Goal: Task Accomplishment & Management: Complete application form

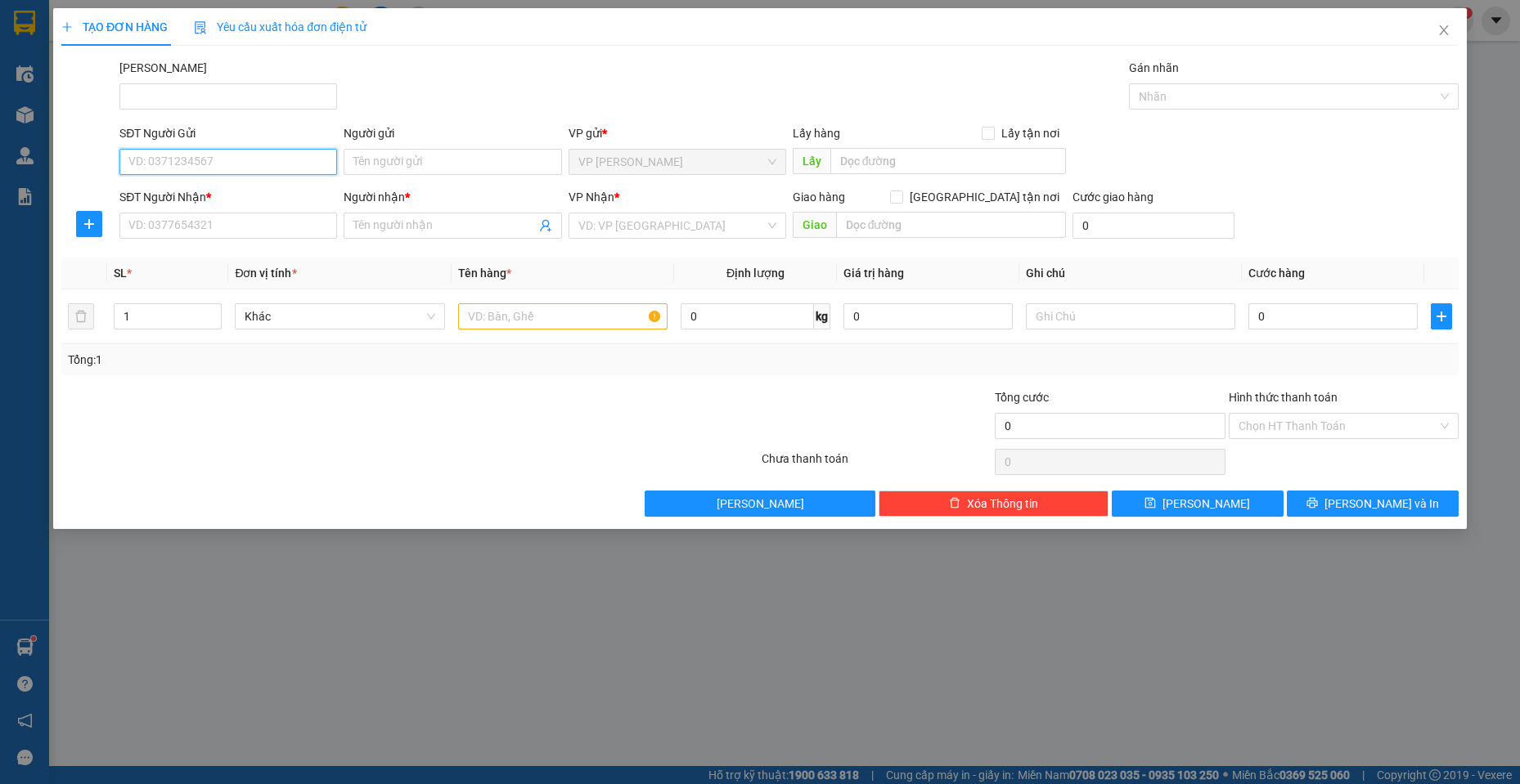
click at [176, 158] on input "SĐT Người Gửi" at bounding box center [228, 161] width 218 height 26
click at [519, 163] on input "Người gửi" at bounding box center [452, 161] width 218 height 26
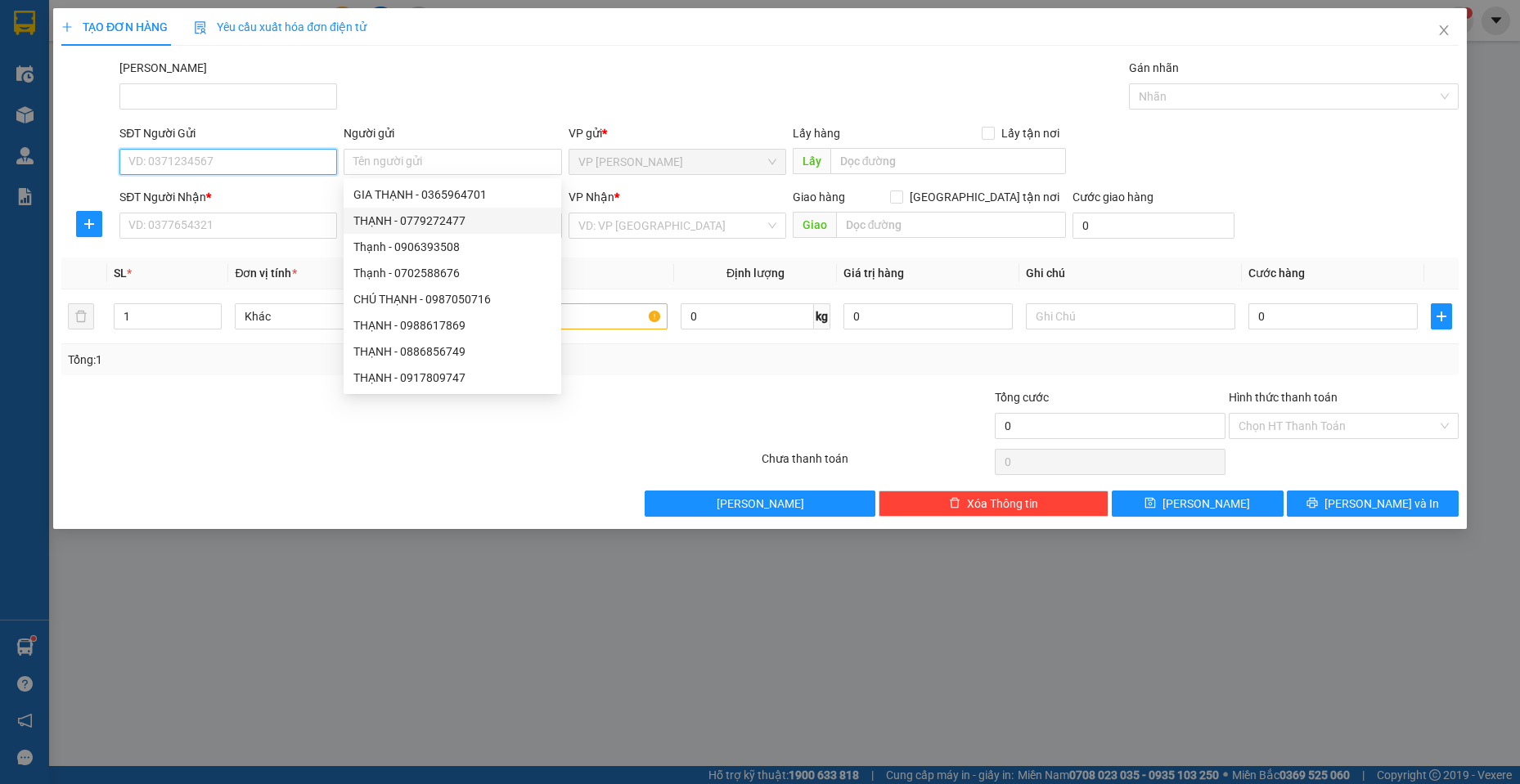
click at [221, 153] on input "SĐT Người Gửi" at bounding box center [228, 161] width 218 height 26
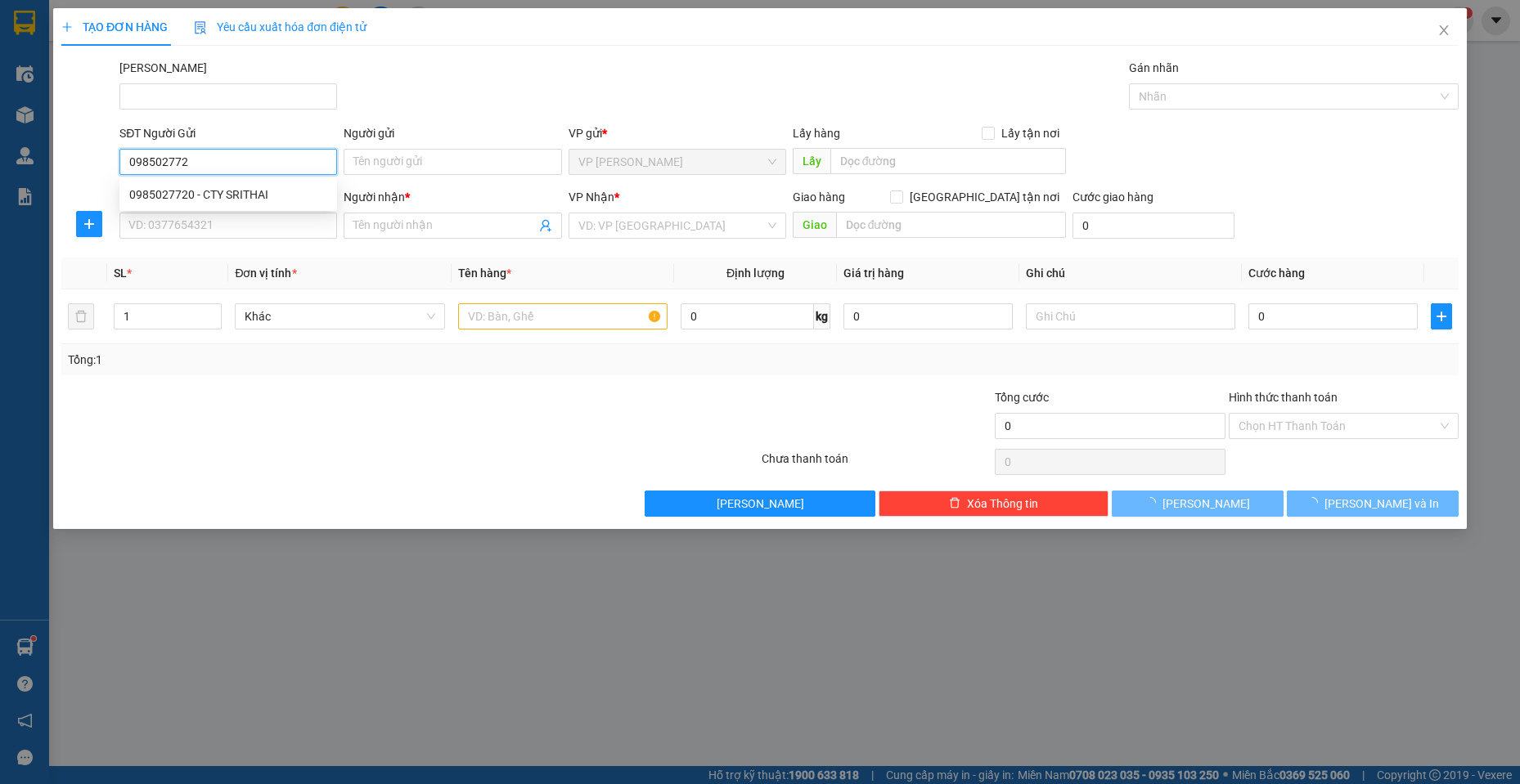
type input "0985027720"
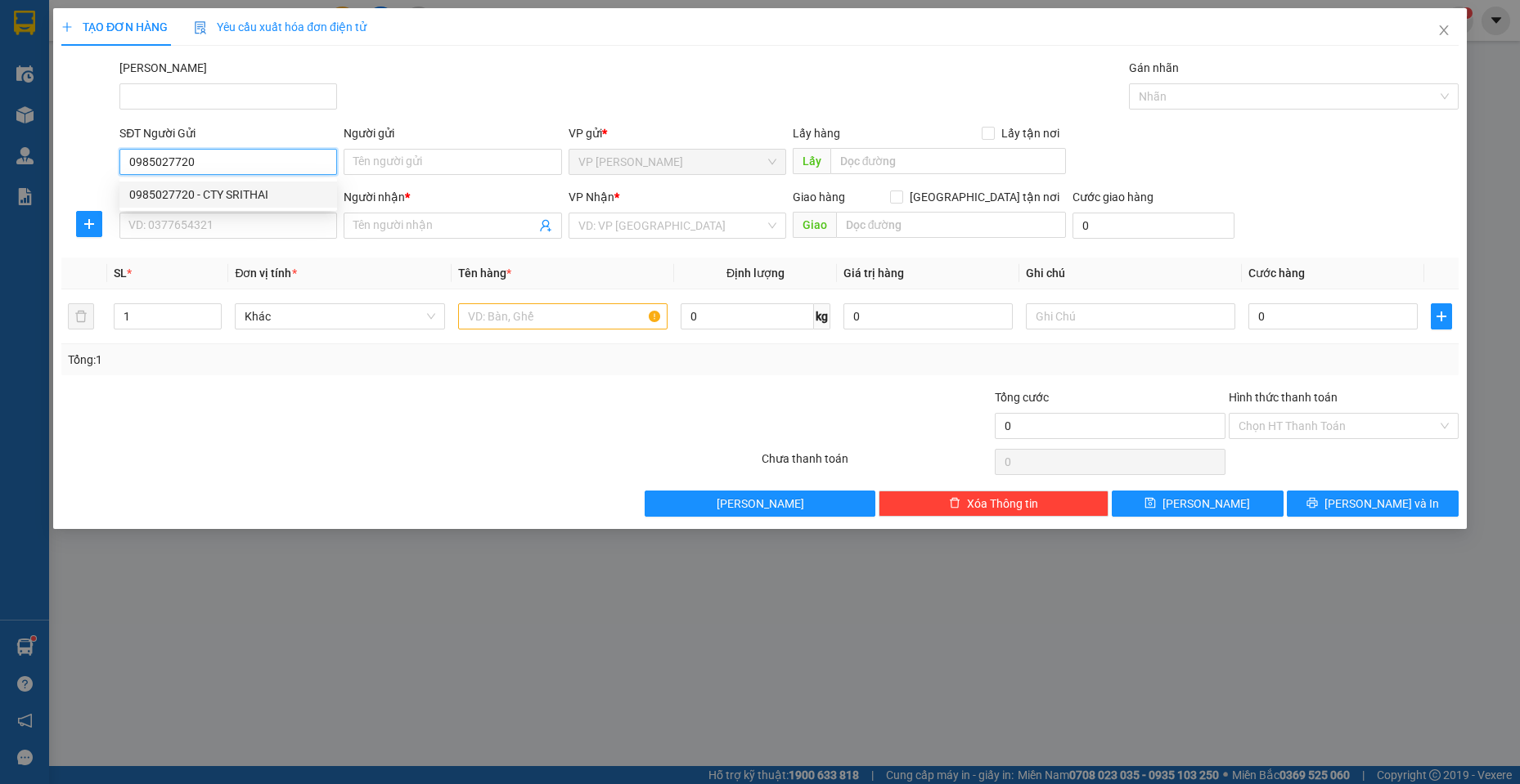
click at [273, 195] on div "0985027720 - CTY SRITHAI" at bounding box center [228, 195] width 198 height 18
type input "CTY SRITHAI"
type input "0969681808"
type input "ANH LEO"
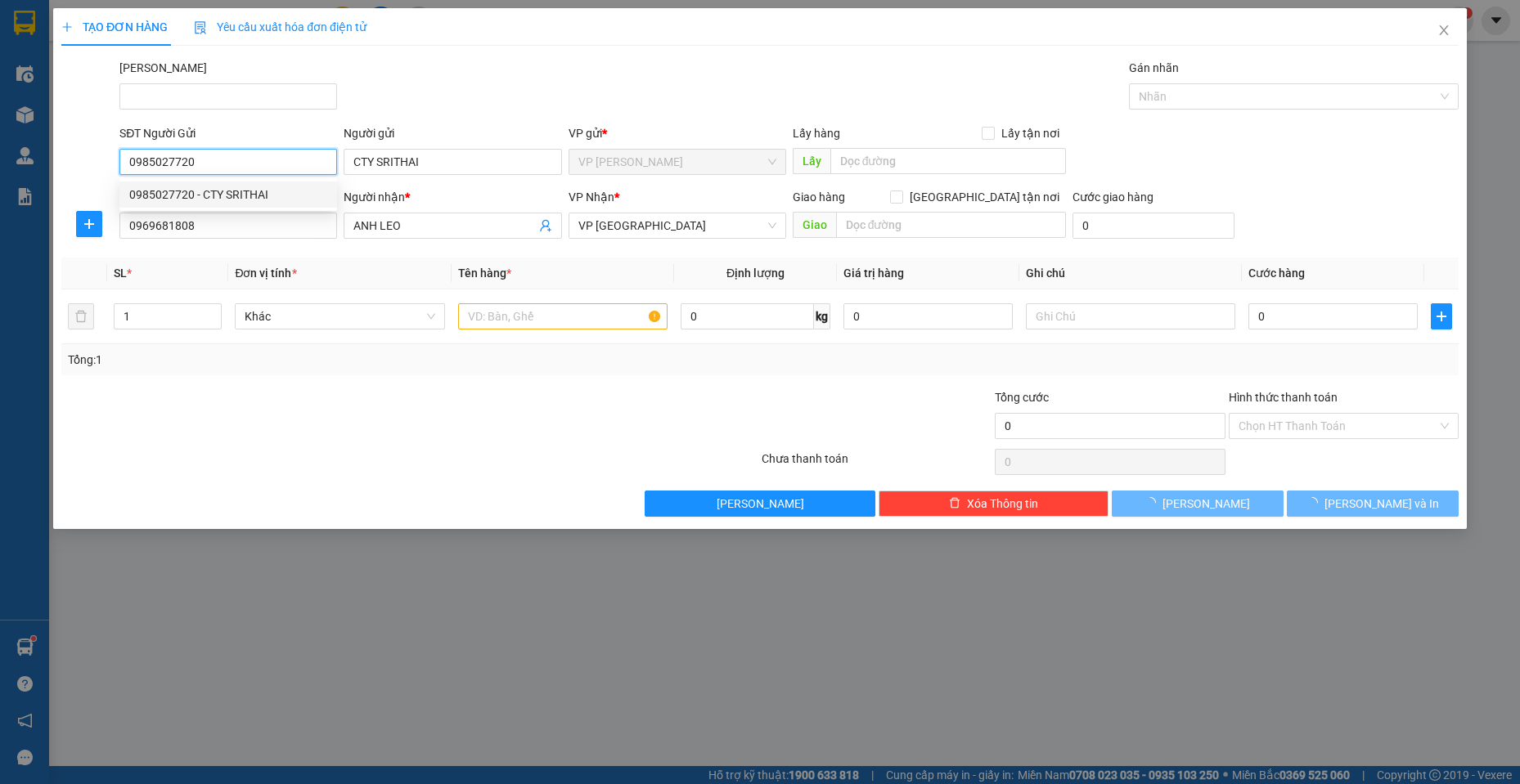
type input "200.000"
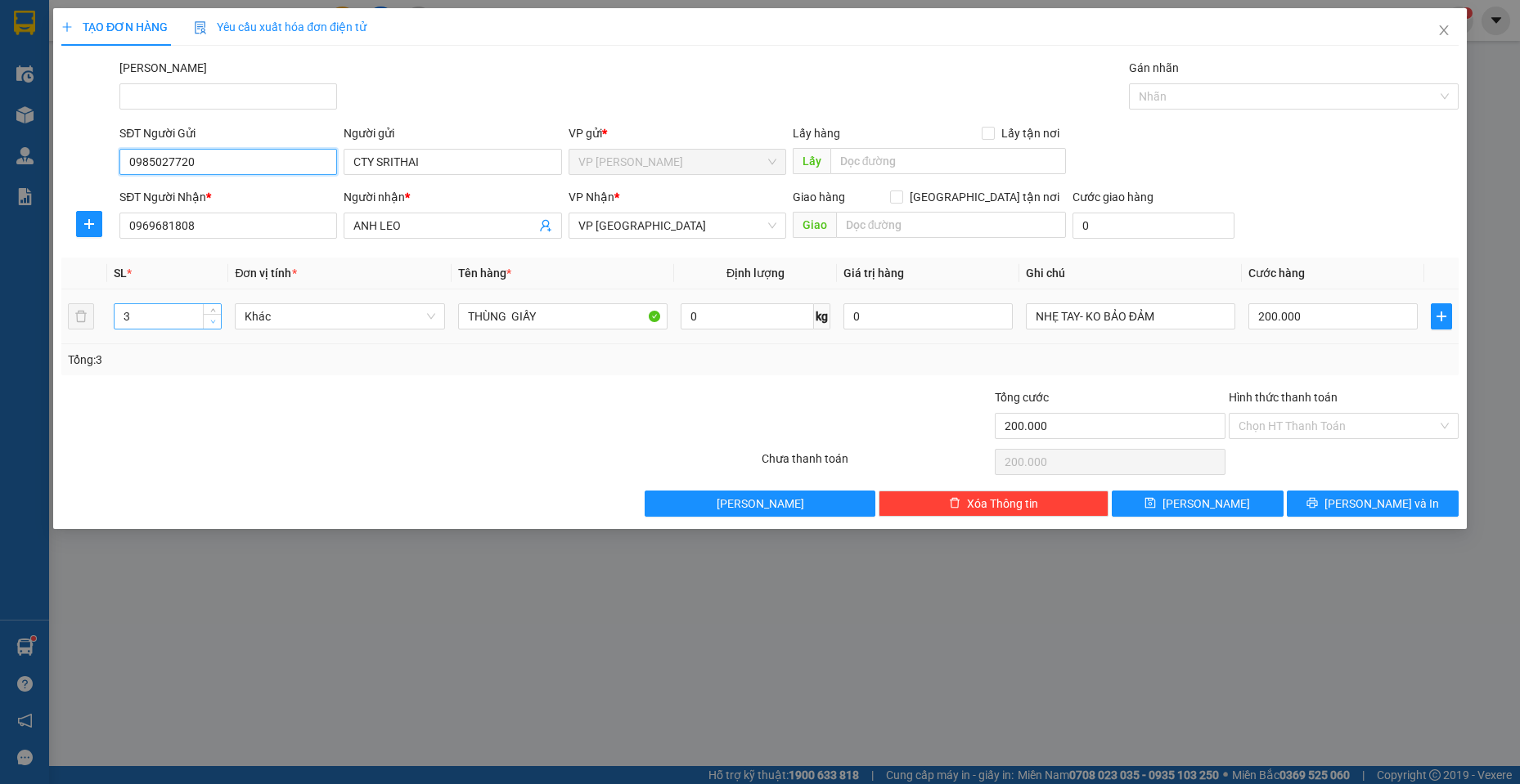
type input "0985027720"
click at [217, 317] on span "down" at bounding box center [213, 322] width 10 height 10
type input "1"
click at [217, 317] on span "down" at bounding box center [213, 322] width 10 height 10
click at [453, 321] on td "THÙNG GIẤY" at bounding box center [563, 317] width 223 height 55
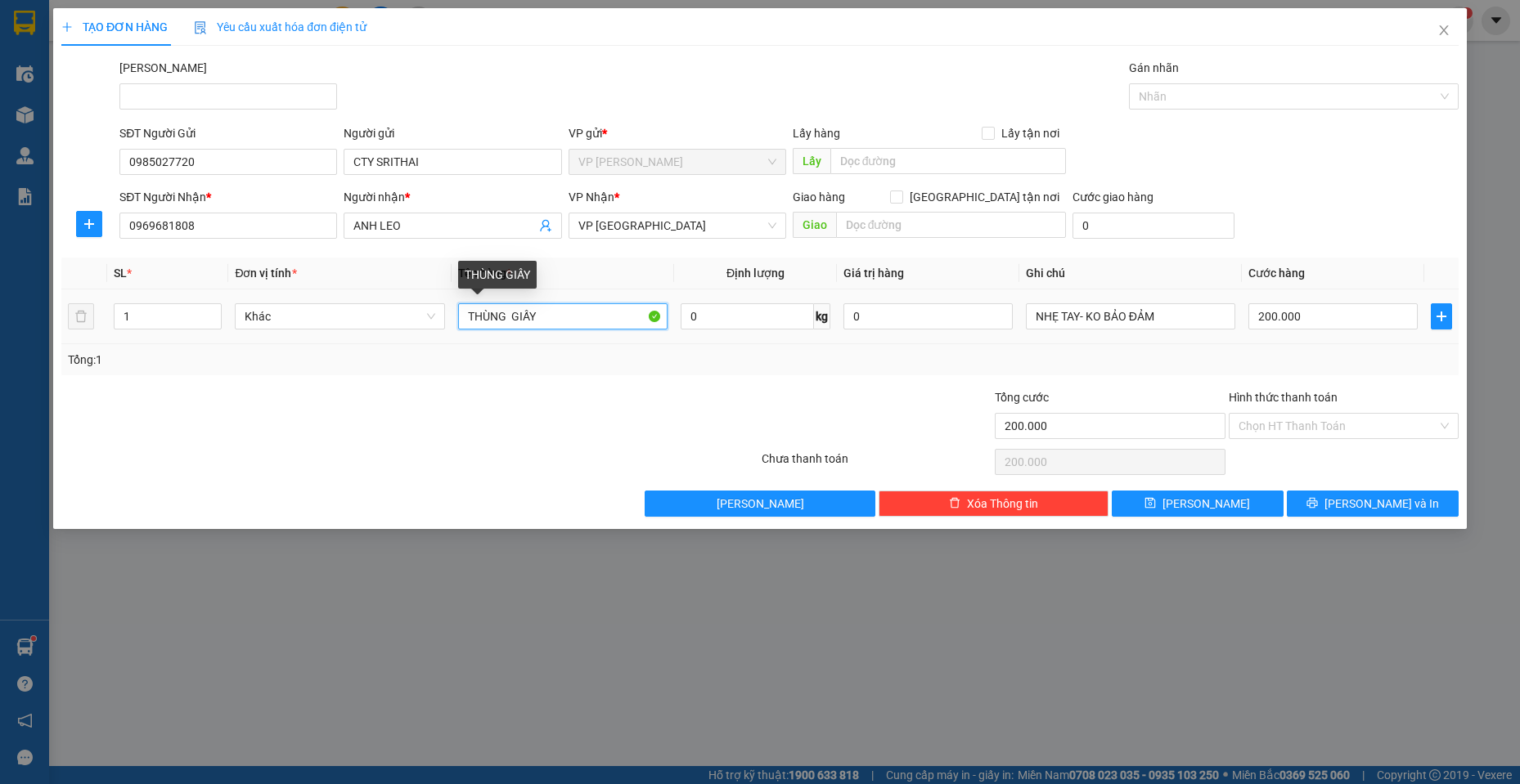
click at [459, 319] on input "THÙNG GIẤY" at bounding box center [564, 316] width 210 height 26
type input "1 THÙNG GIẤY"
click at [1349, 319] on input "200.000" at bounding box center [1333, 316] width 170 height 26
type input "0"
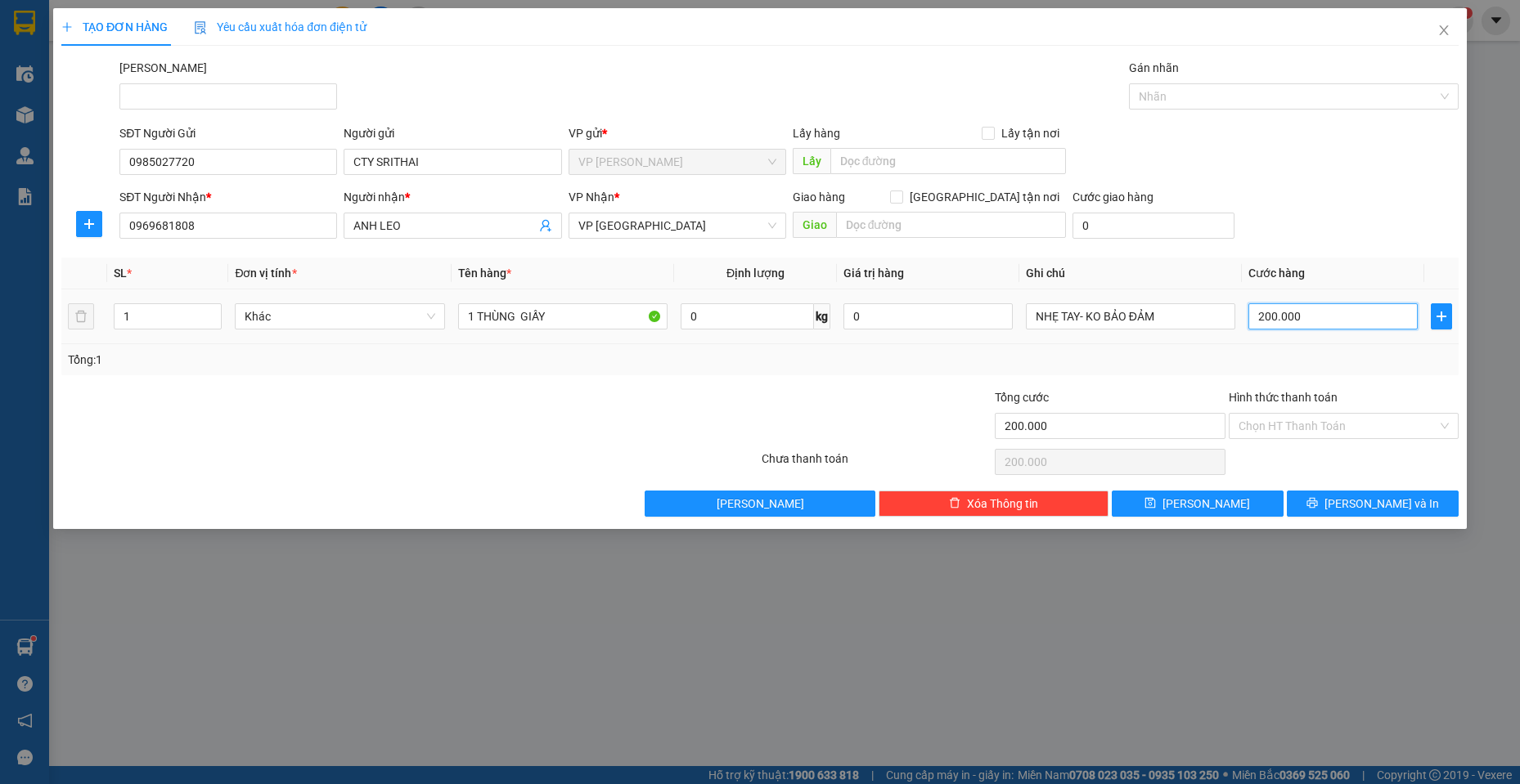
type input "0"
type input "5"
type input "05"
type input "50"
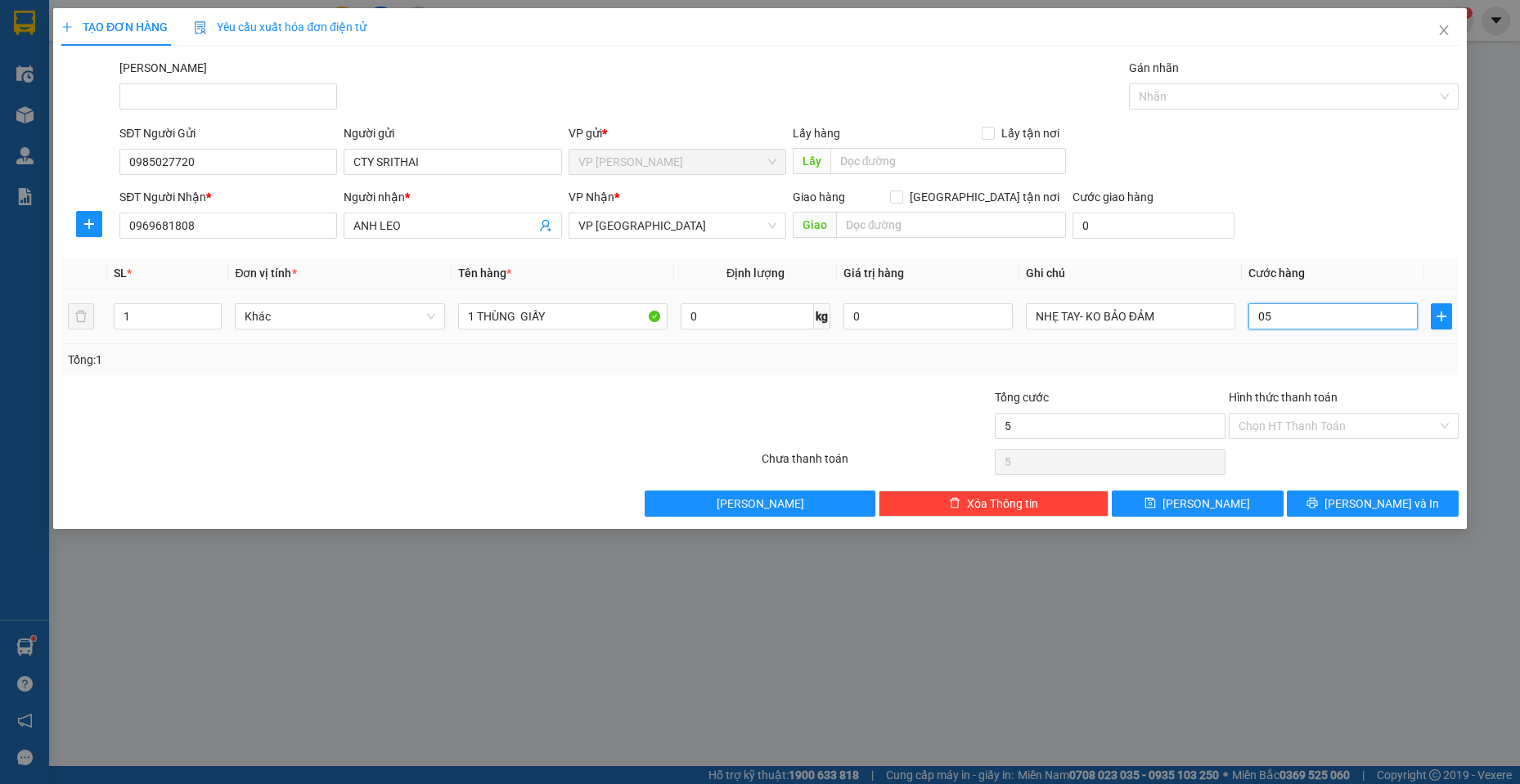
type input "50"
type input "050"
type input "500"
type input "0.500"
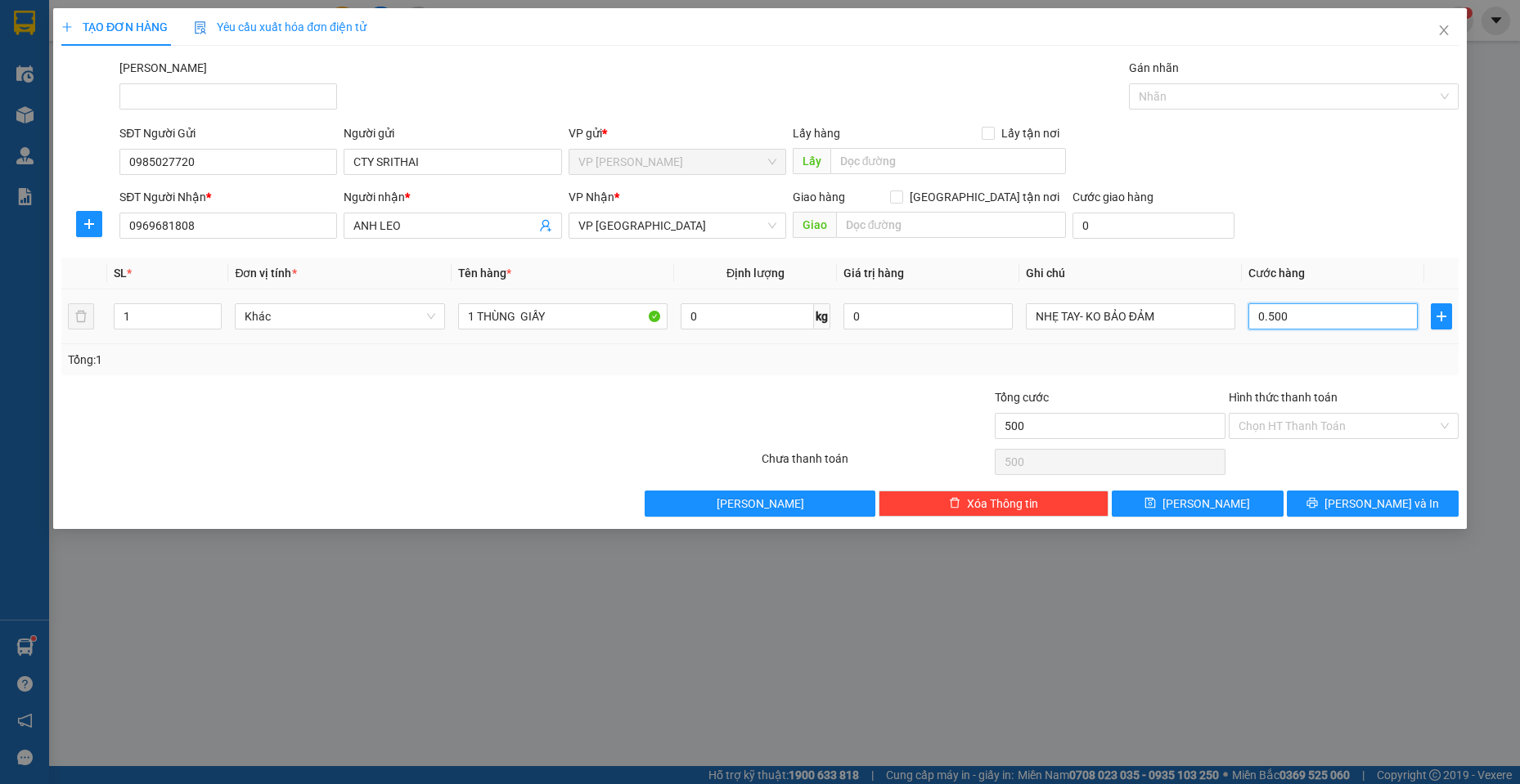
type input "5.000"
type input "05.000"
type input "50.000"
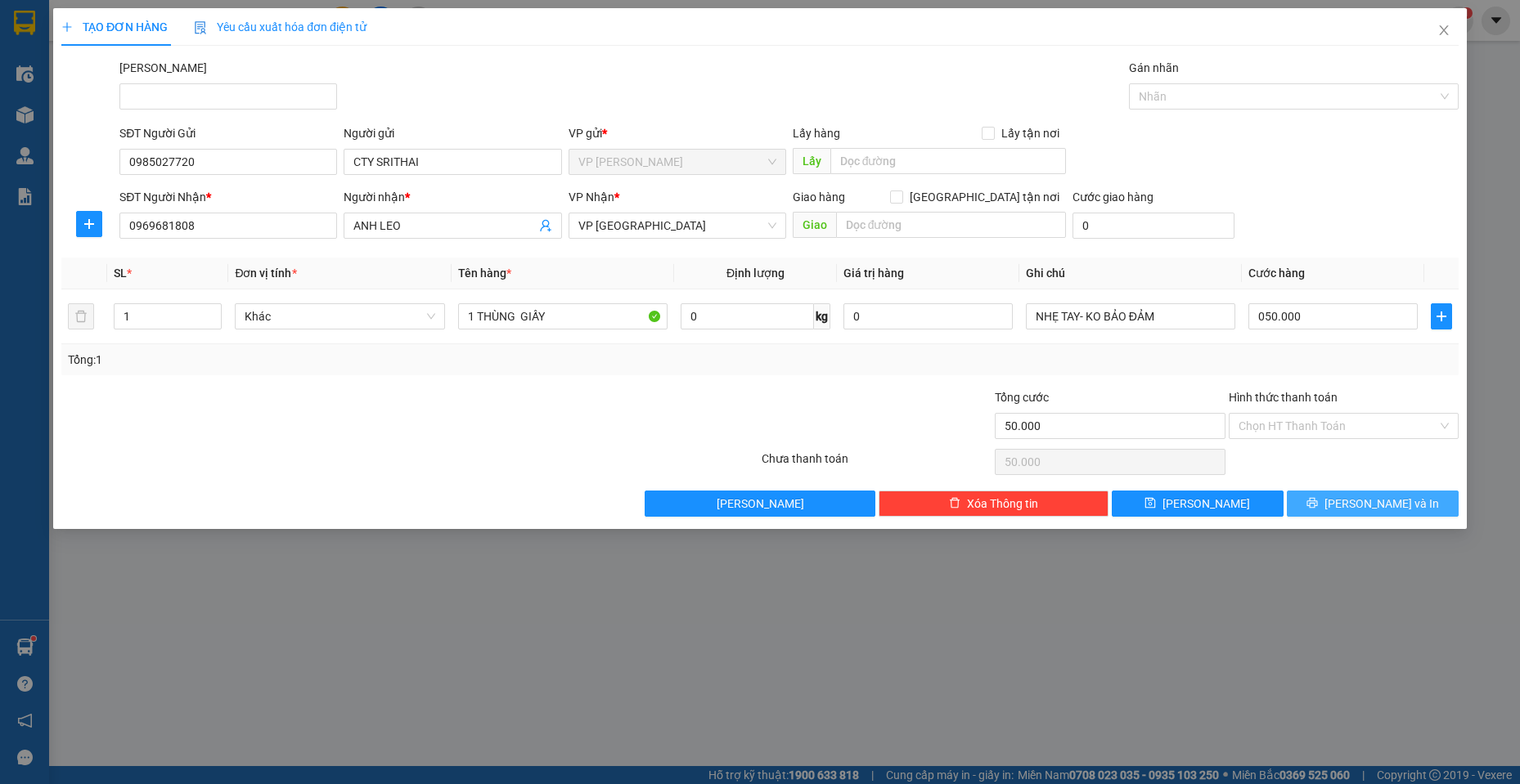
type input "50.000"
drag, startPoint x: 1346, startPoint y: 498, endPoint x: 1327, endPoint y: 566, distance: 70.6
click at [1317, 502] on icon "printer" at bounding box center [1311, 503] width 11 height 11
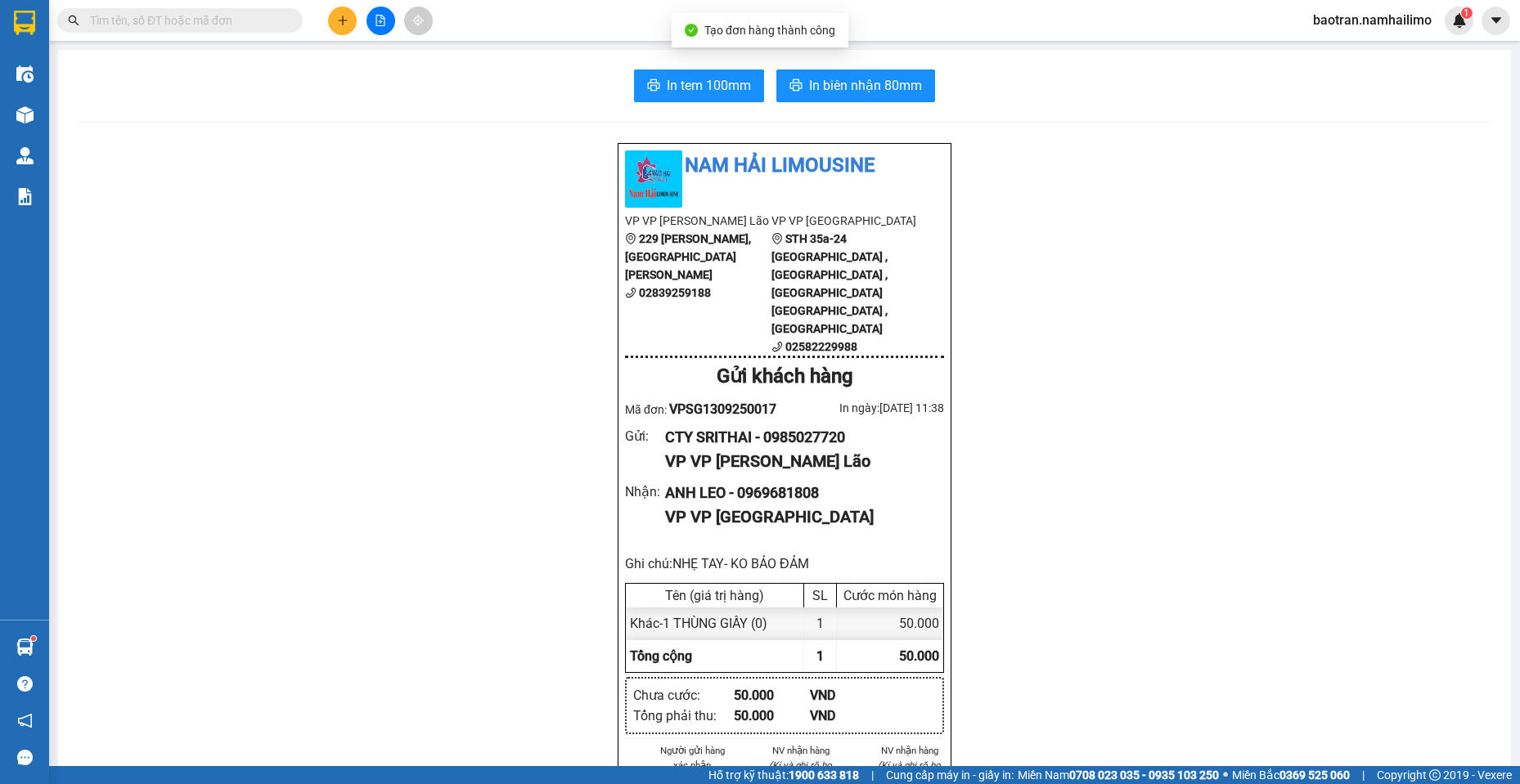
drag, startPoint x: 1169, startPoint y: 599, endPoint x: 909, endPoint y: 208, distance: 469.6
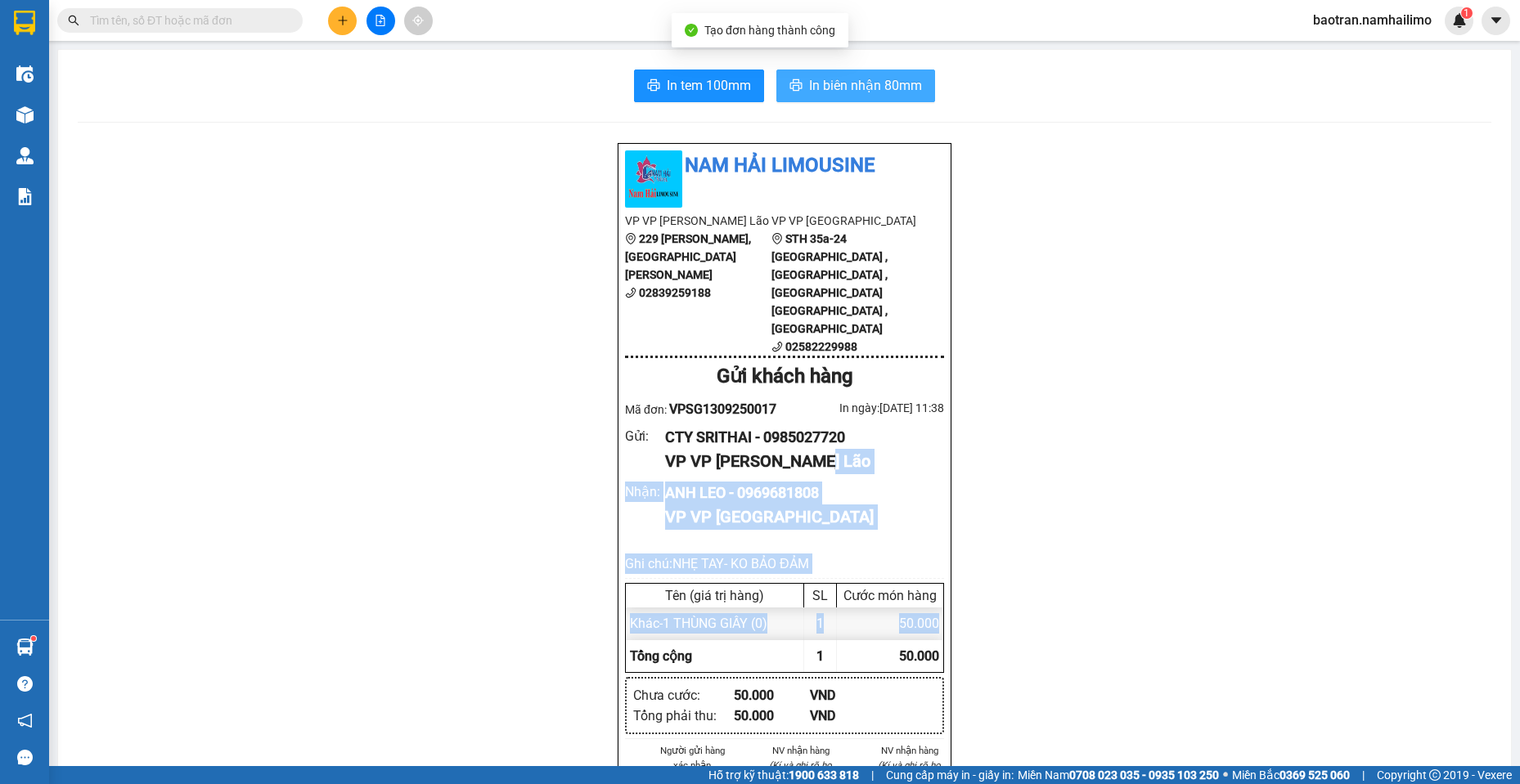
click at [864, 74] on button "In biên nhận 80mm" at bounding box center [856, 85] width 159 height 33
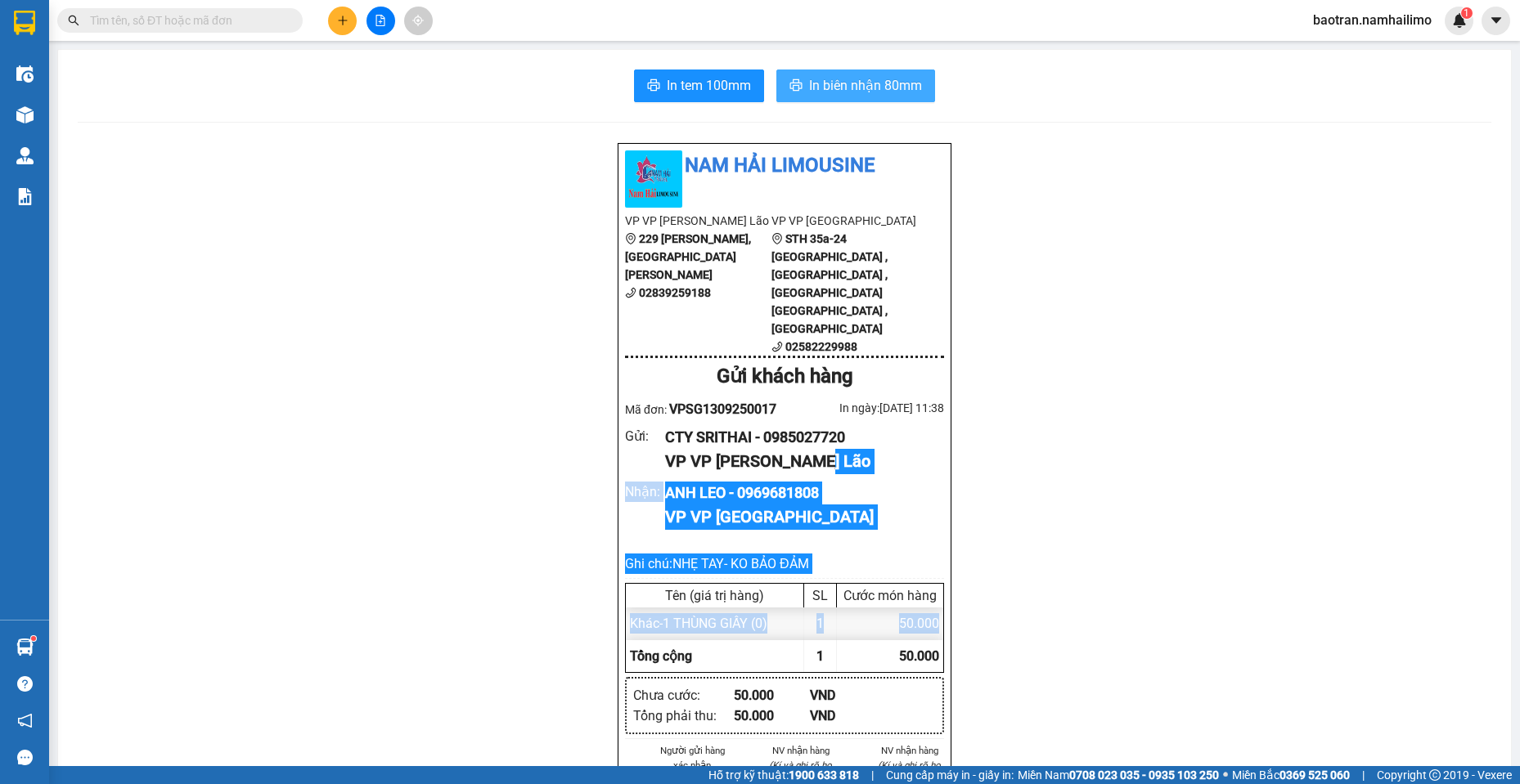
click at [815, 88] on span "In biên nhận 80mm" at bounding box center [865, 85] width 113 height 20
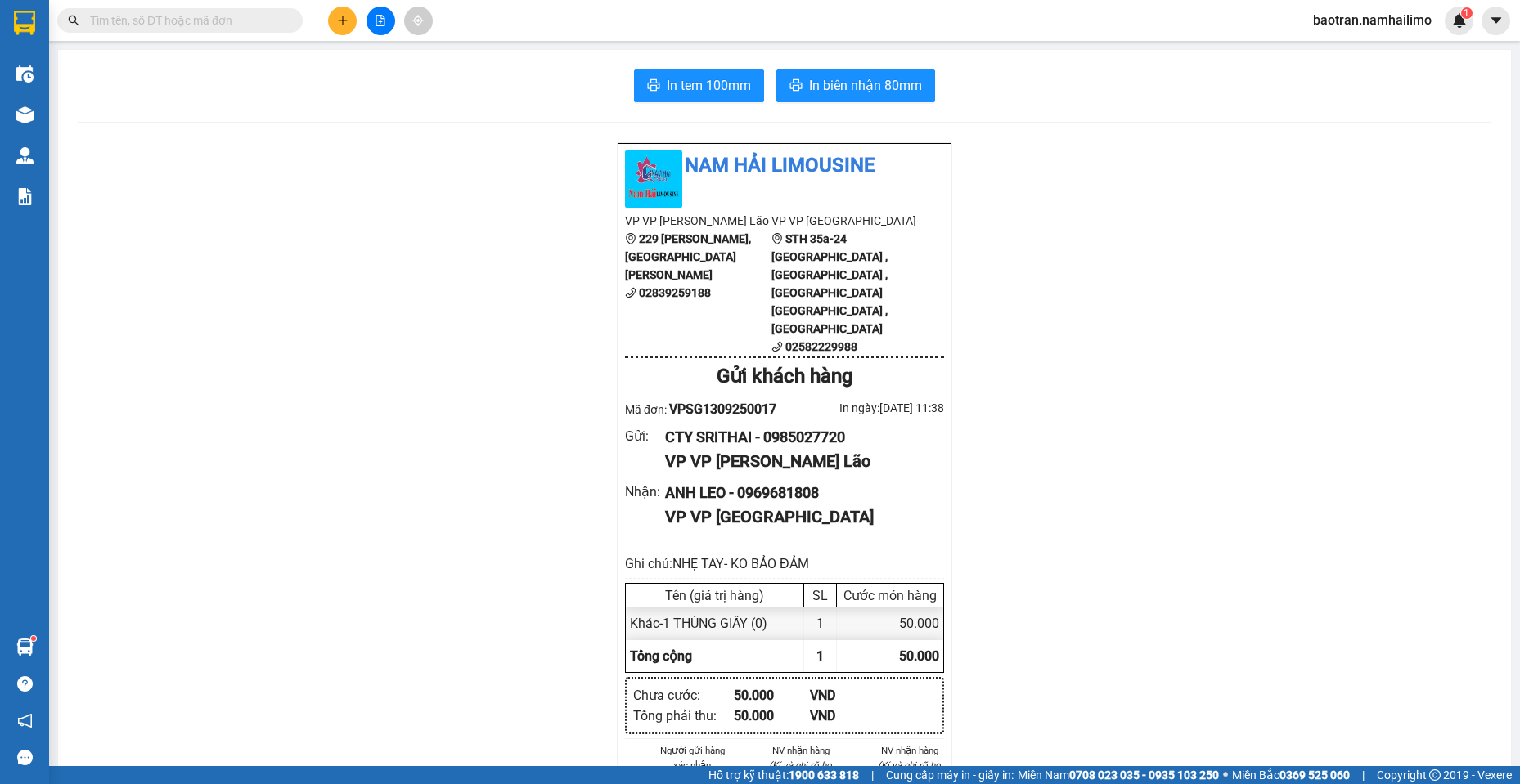
click at [246, 25] on input "text" at bounding box center [186, 21] width 193 height 18
click at [236, 25] on input "text" at bounding box center [186, 21] width 193 height 18
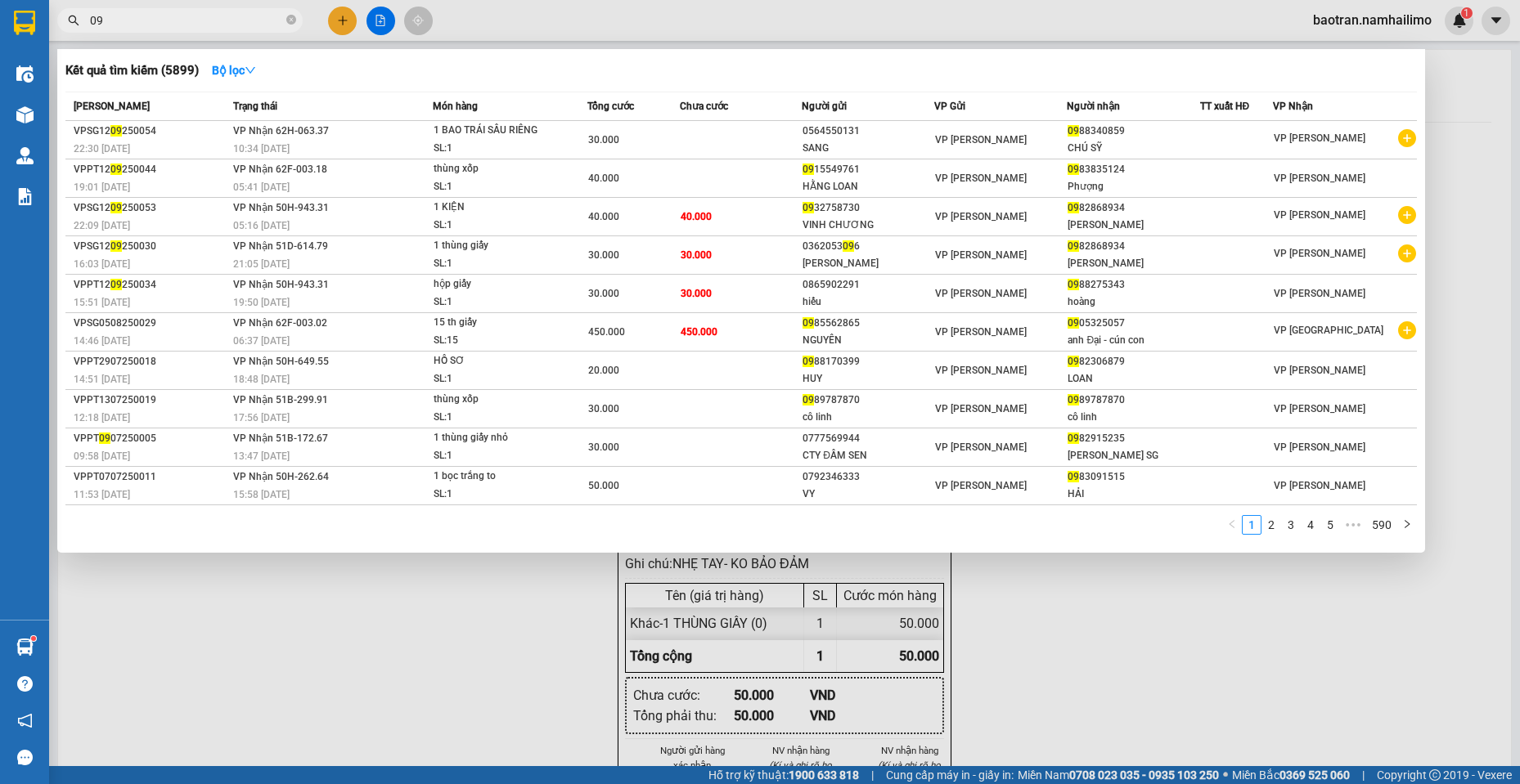
type input "0"
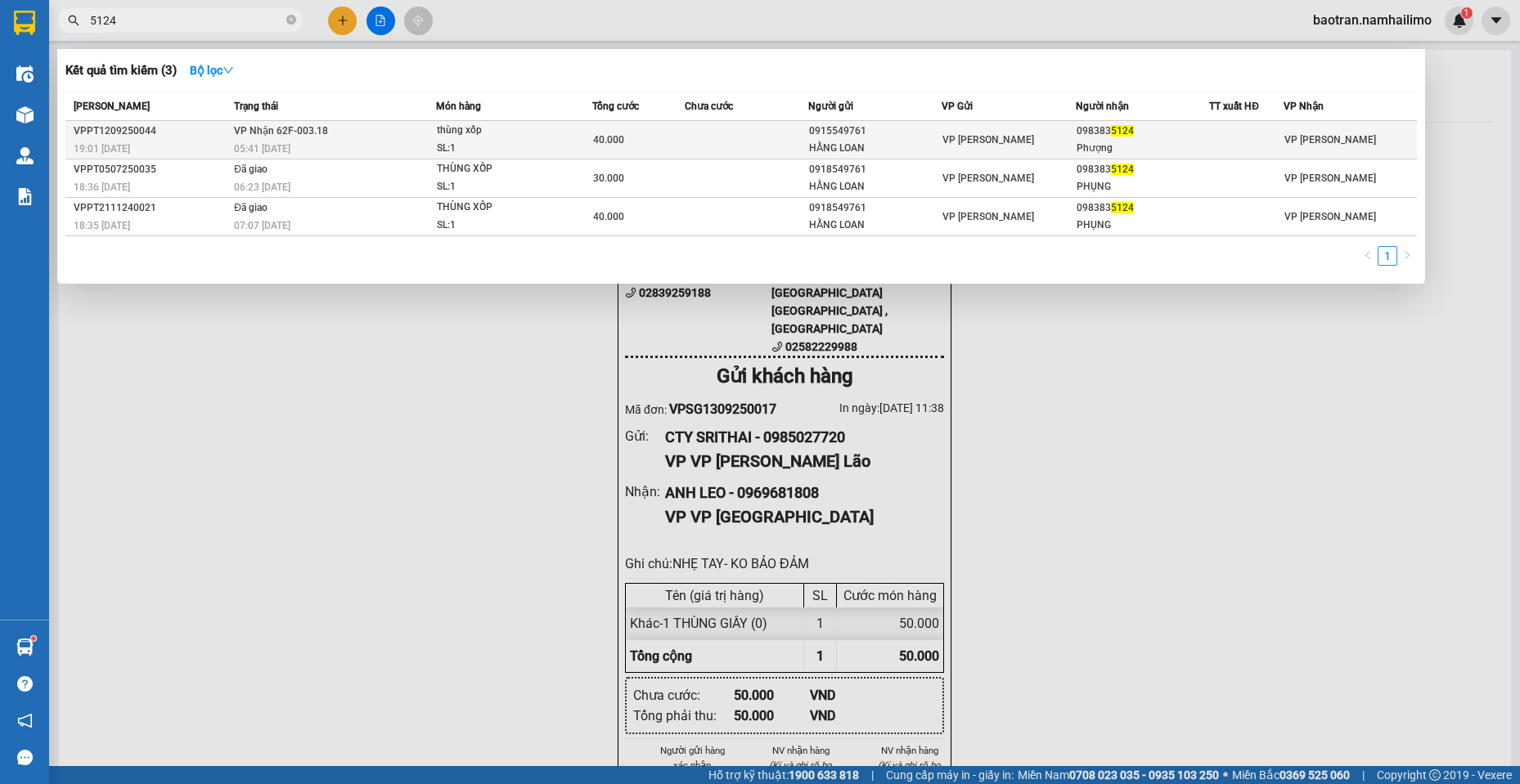
type input "5124"
click at [1032, 158] on td "VP [PERSON_NAME]" at bounding box center [1009, 140] width 134 height 38
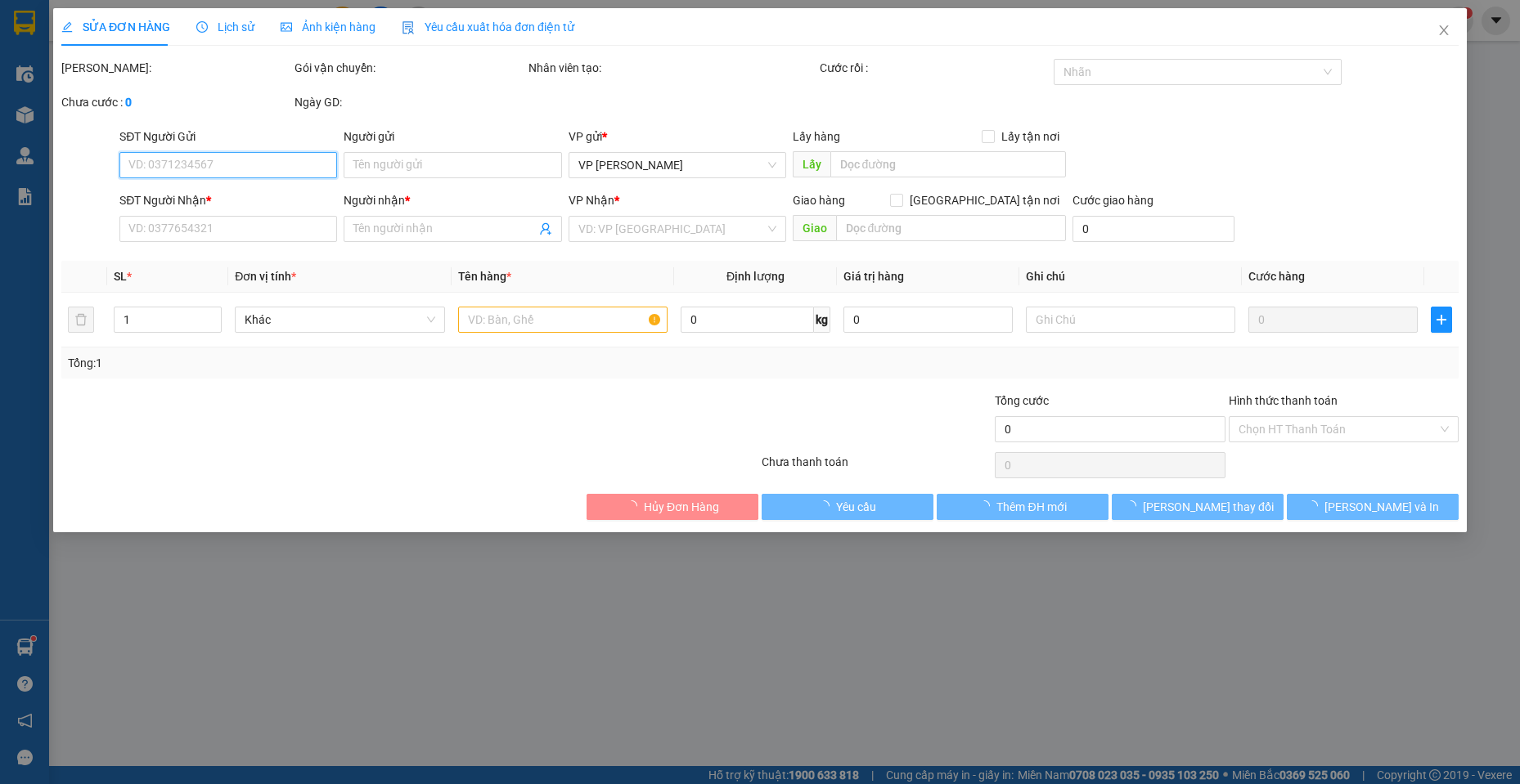
type input "0915549761"
type input "HẰNG LOAN"
type input "0983835124"
type input "Phượng"
type input "40.000"
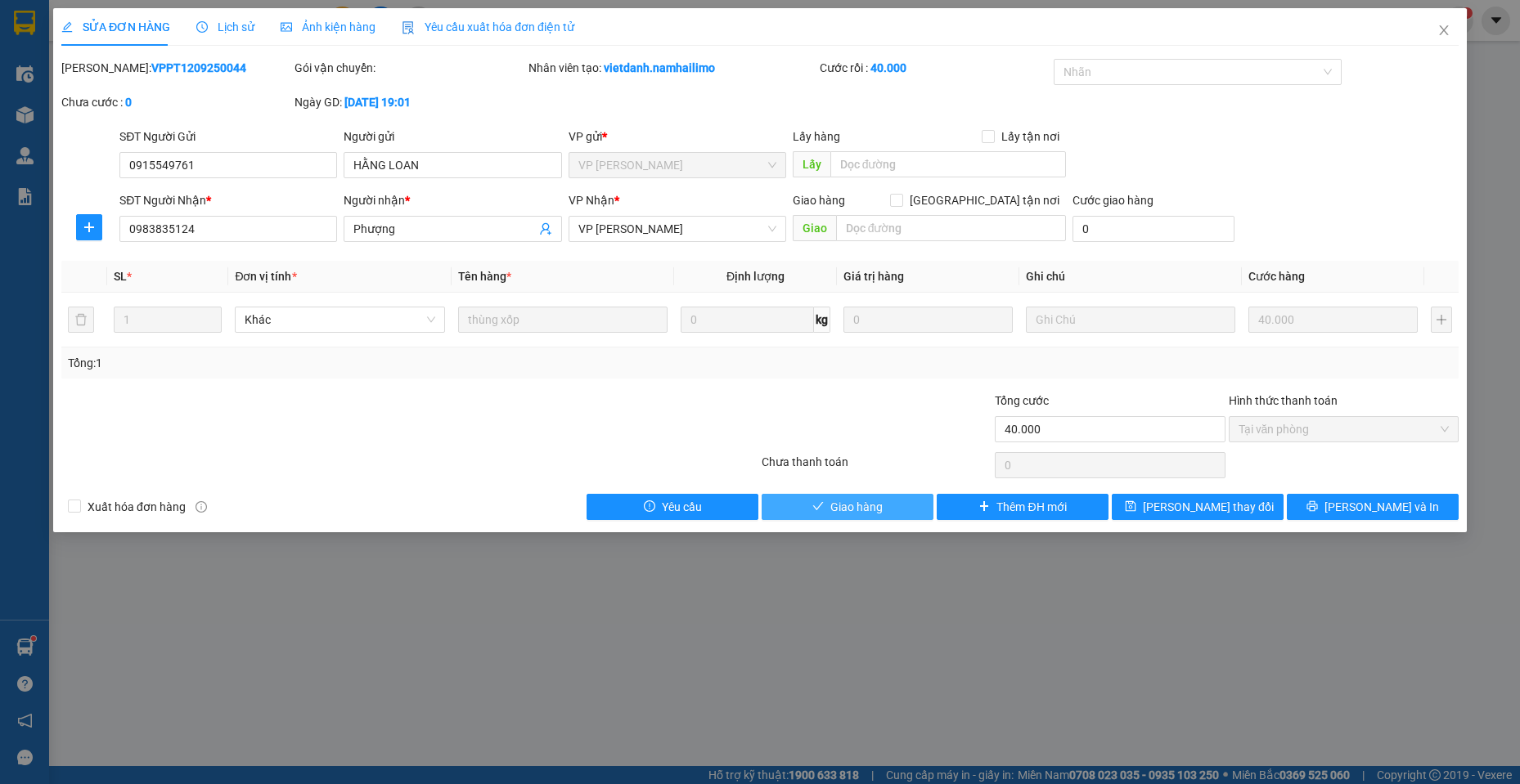
click at [844, 515] on span "Giao hàng" at bounding box center [856, 508] width 53 height 18
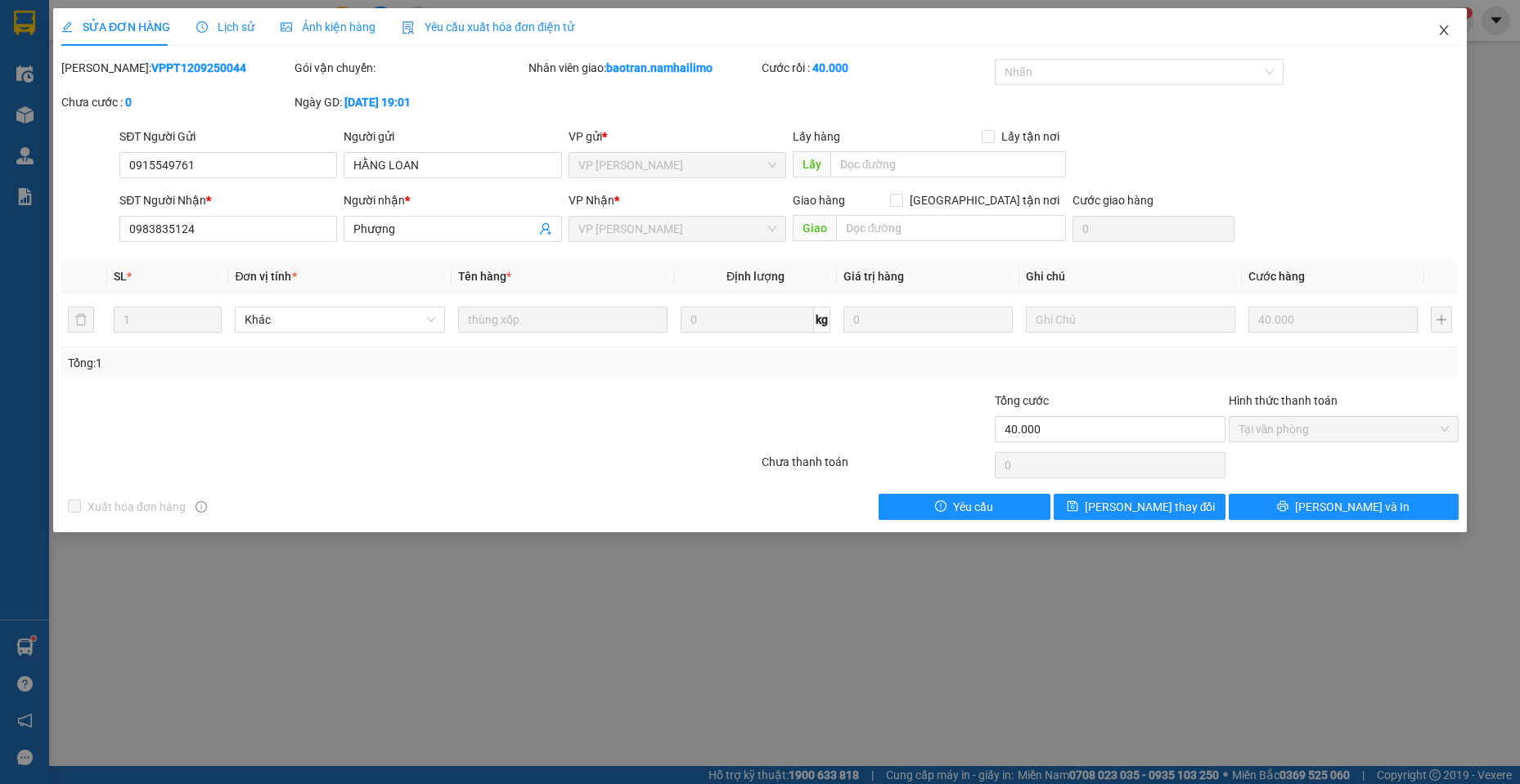
click at [1443, 39] on span "Close" at bounding box center [1444, 31] width 46 height 46
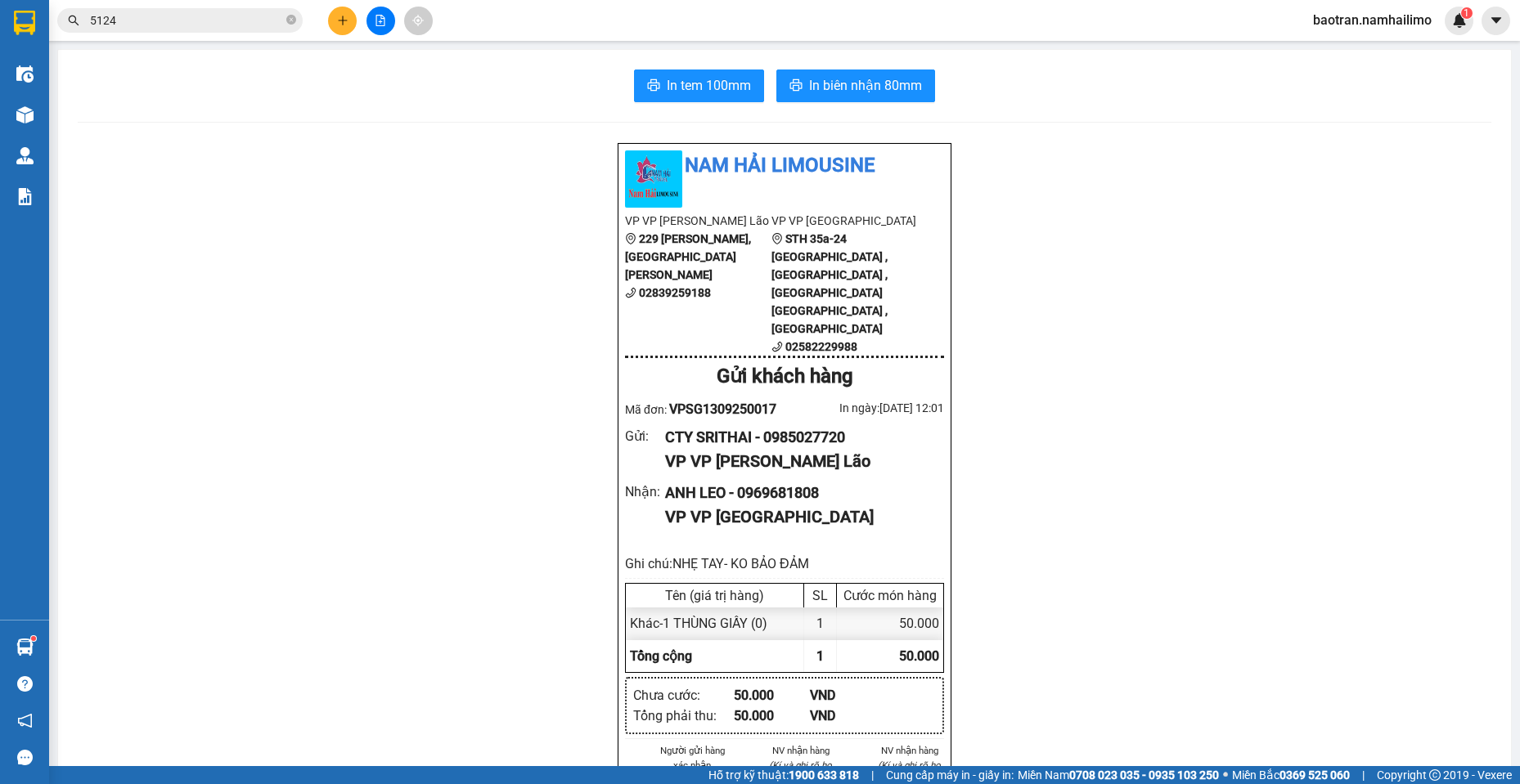
click at [206, 12] on input "5124" at bounding box center [186, 21] width 193 height 18
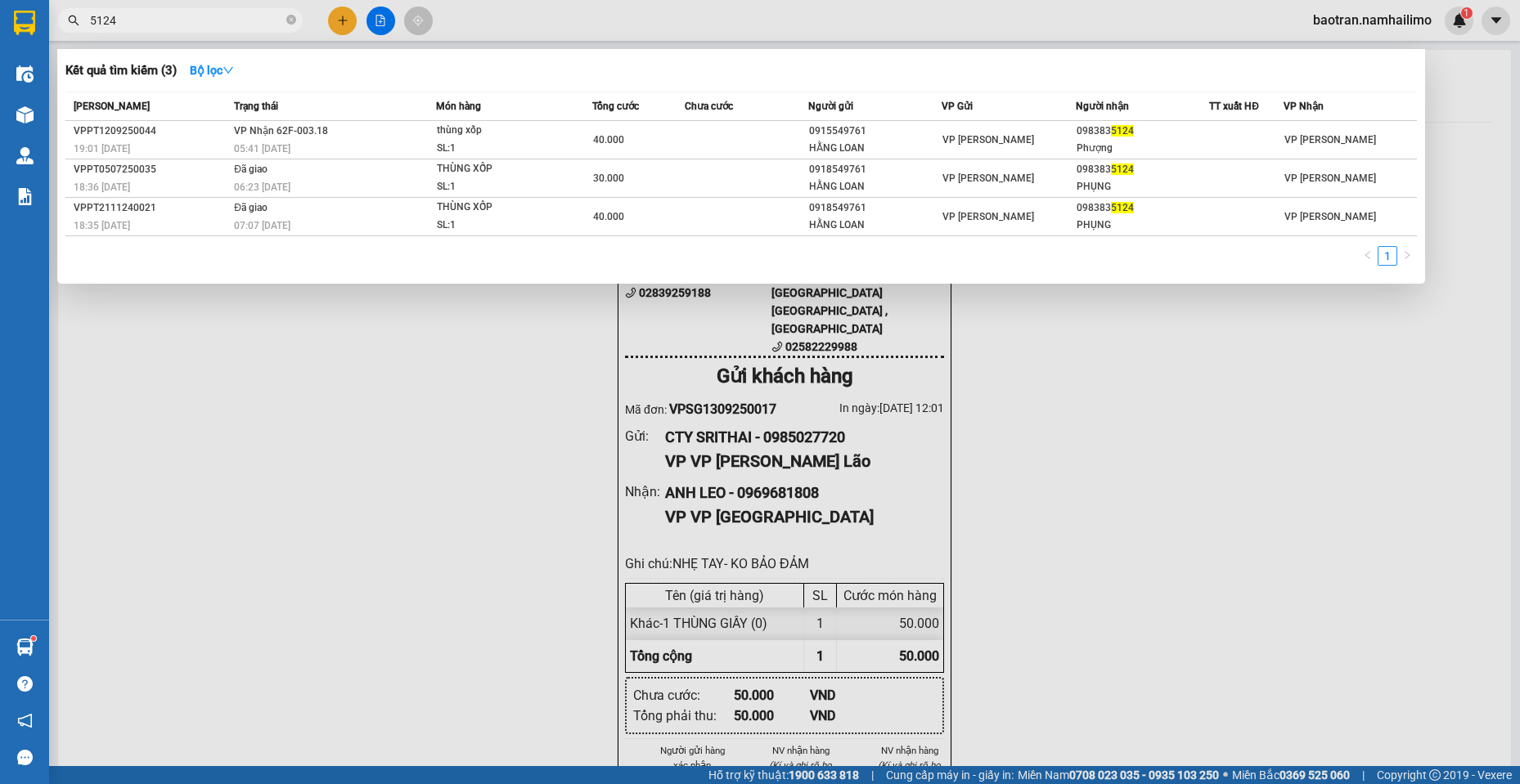
click at [206, 12] on input "5124" at bounding box center [186, 21] width 193 height 18
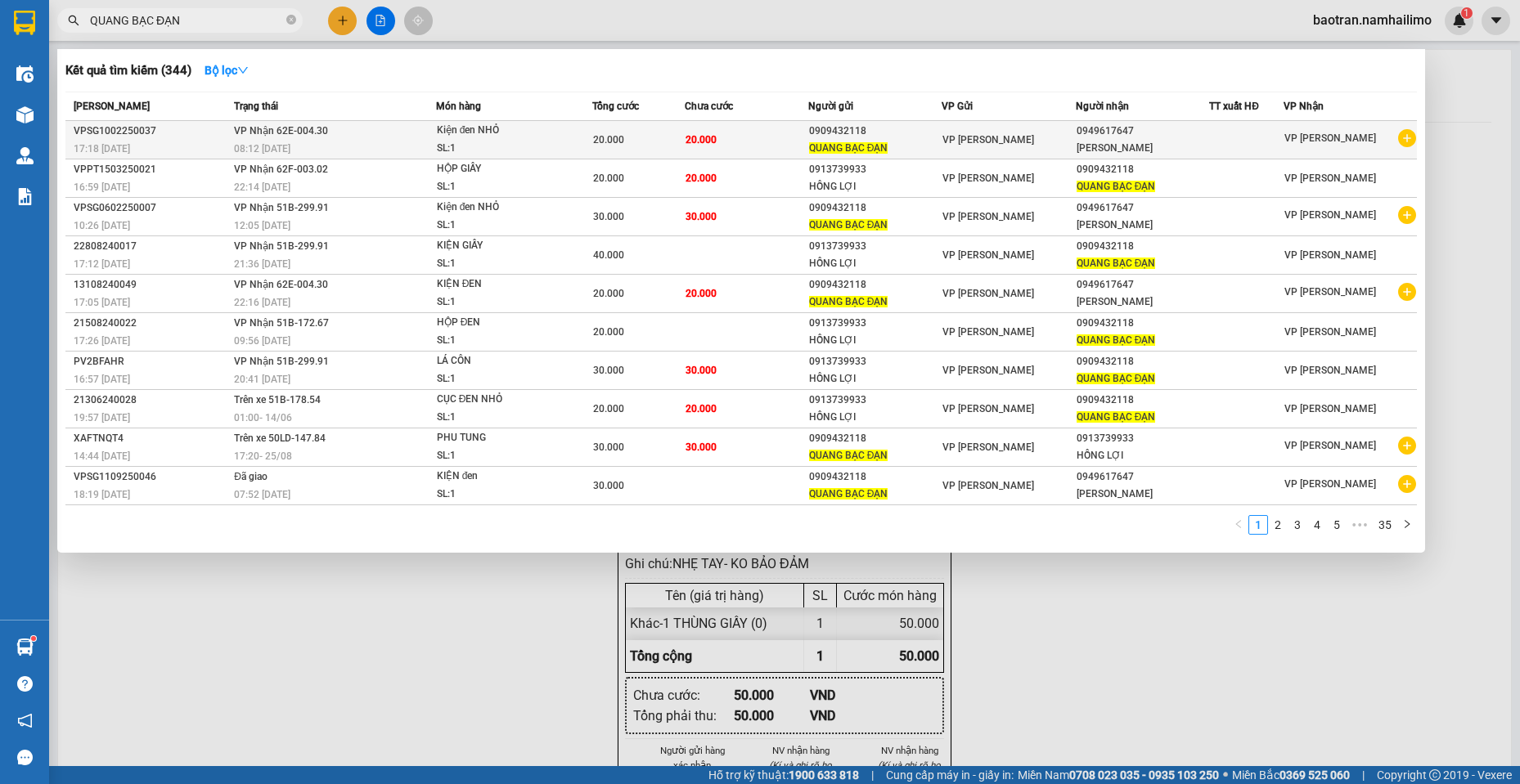
type input "QUANG BẠC ĐẠN"
click at [1410, 134] on icon "plus-circle" at bounding box center [1407, 139] width 18 height 18
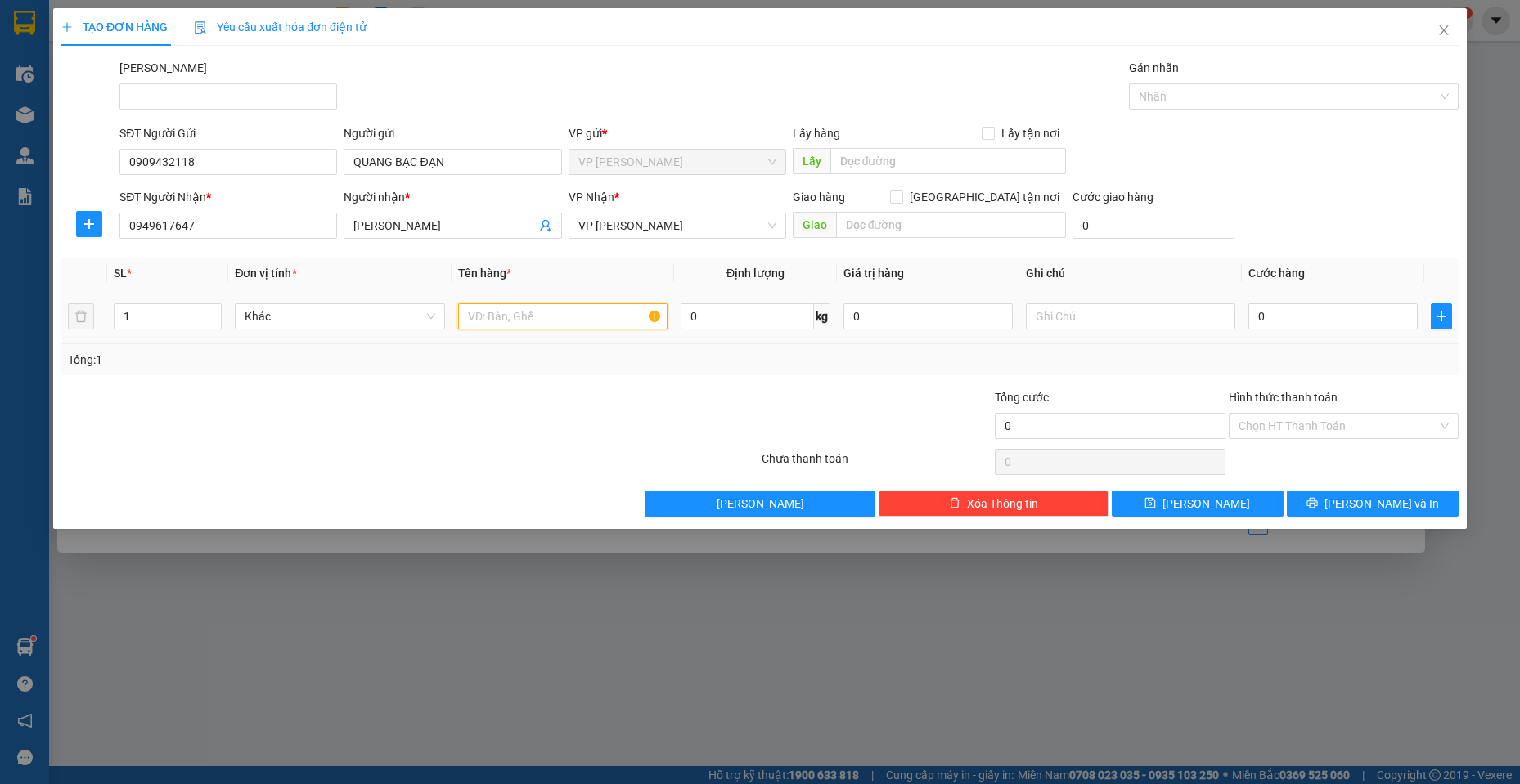
click at [611, 321] on input "text" at bounding box center [564, 316] width 210 height 26
type input "1 KIỆN MÀU HỒNG HỒNG"
type input "03"
type input "3"
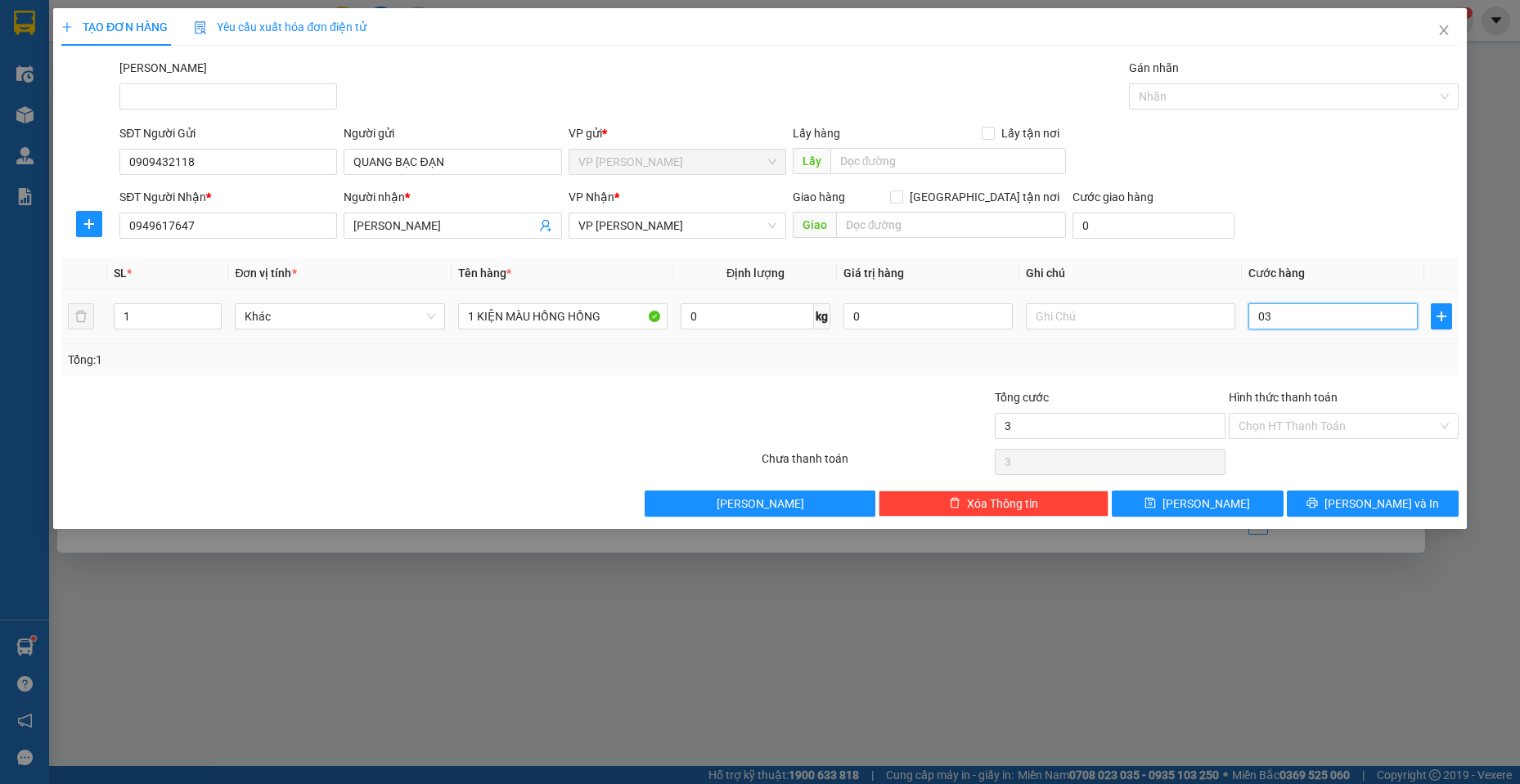
type input "030"
type input "30"
type input "0.300"
type input "300"
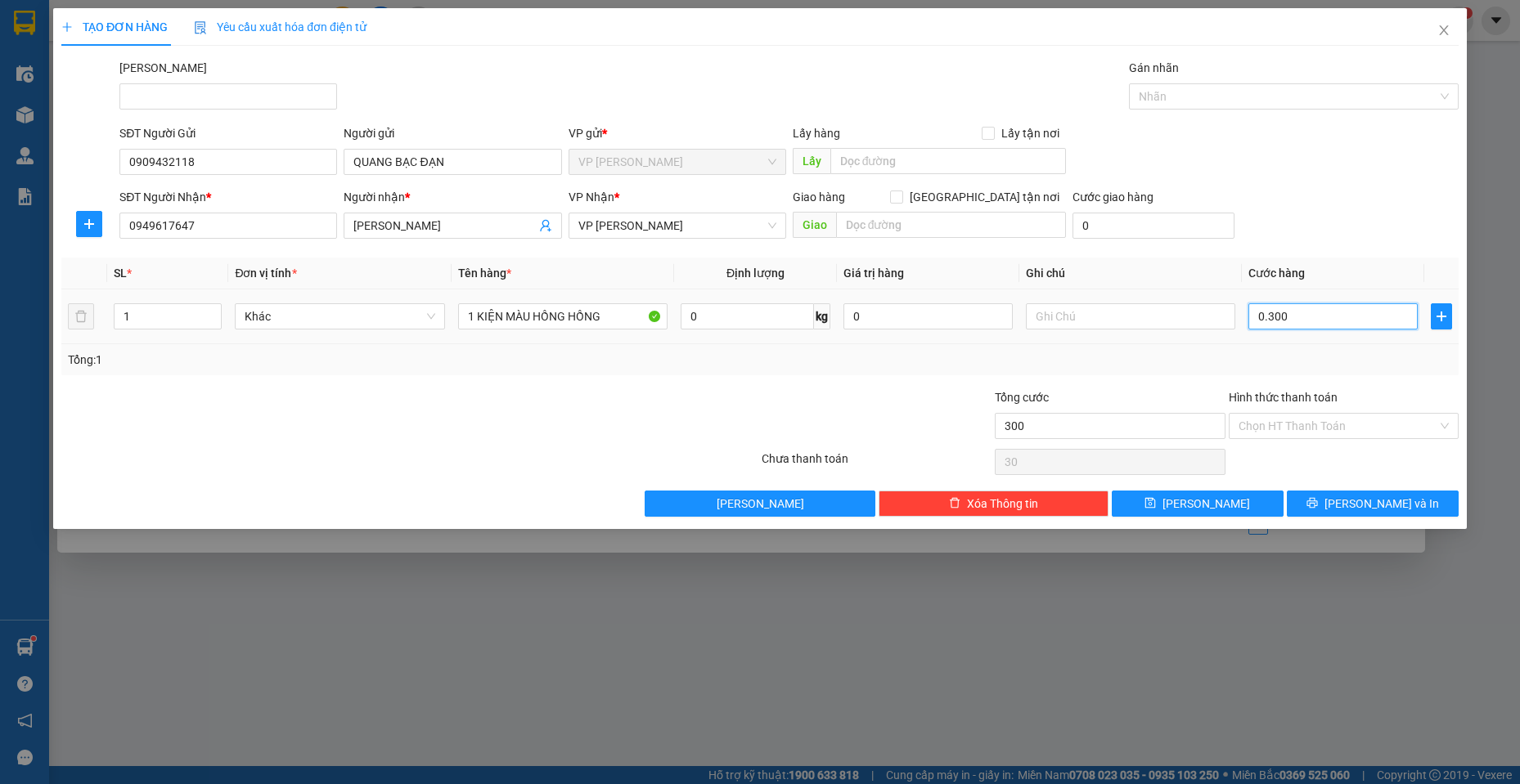
type input "300"
type input "03.000"
type input "3.000"
type input "030.000"
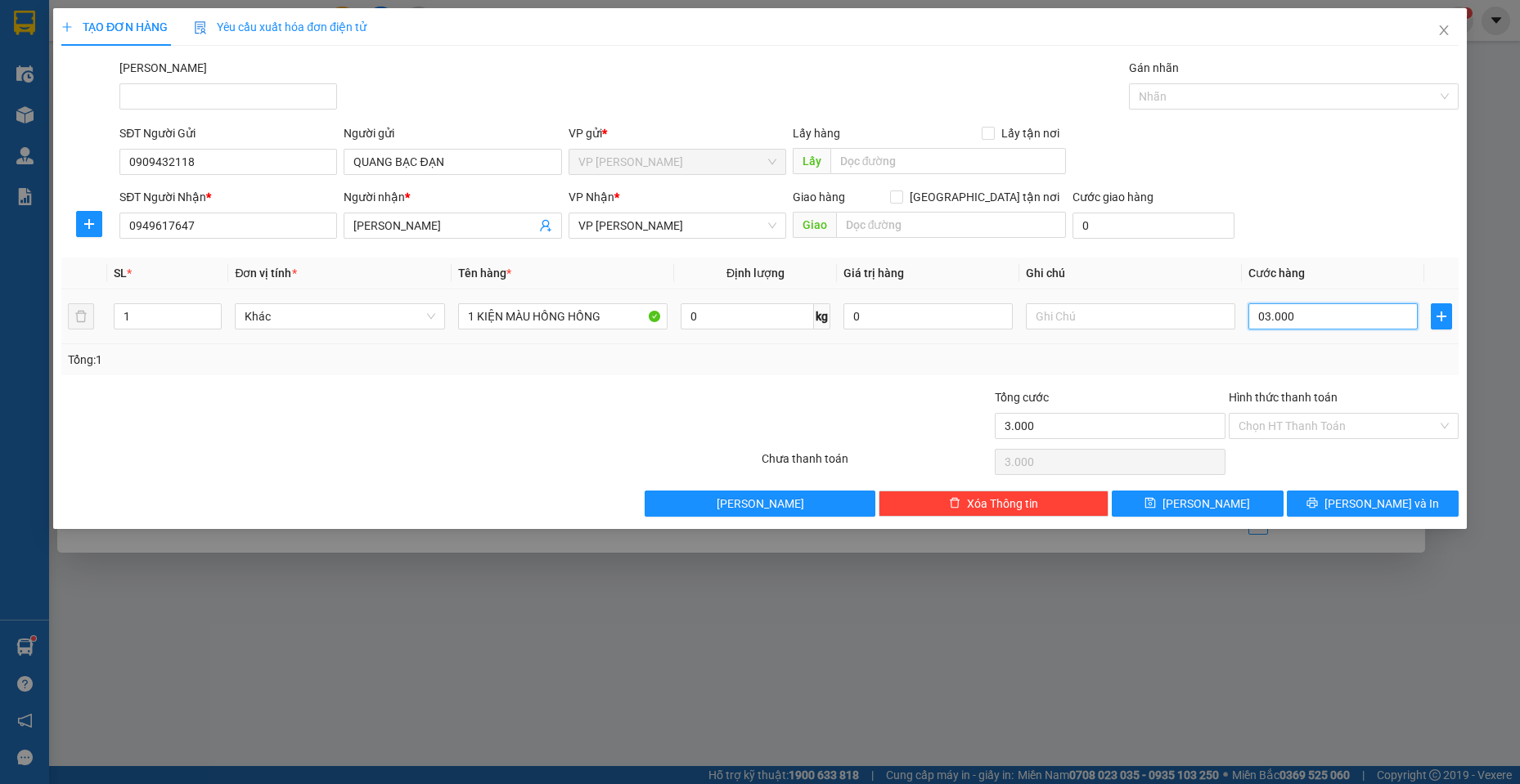
type input "30.000"
click at [1354, 504] on button "[PERSON_NAME] và In" at bounding box center [1373, 503] width 172 height 26
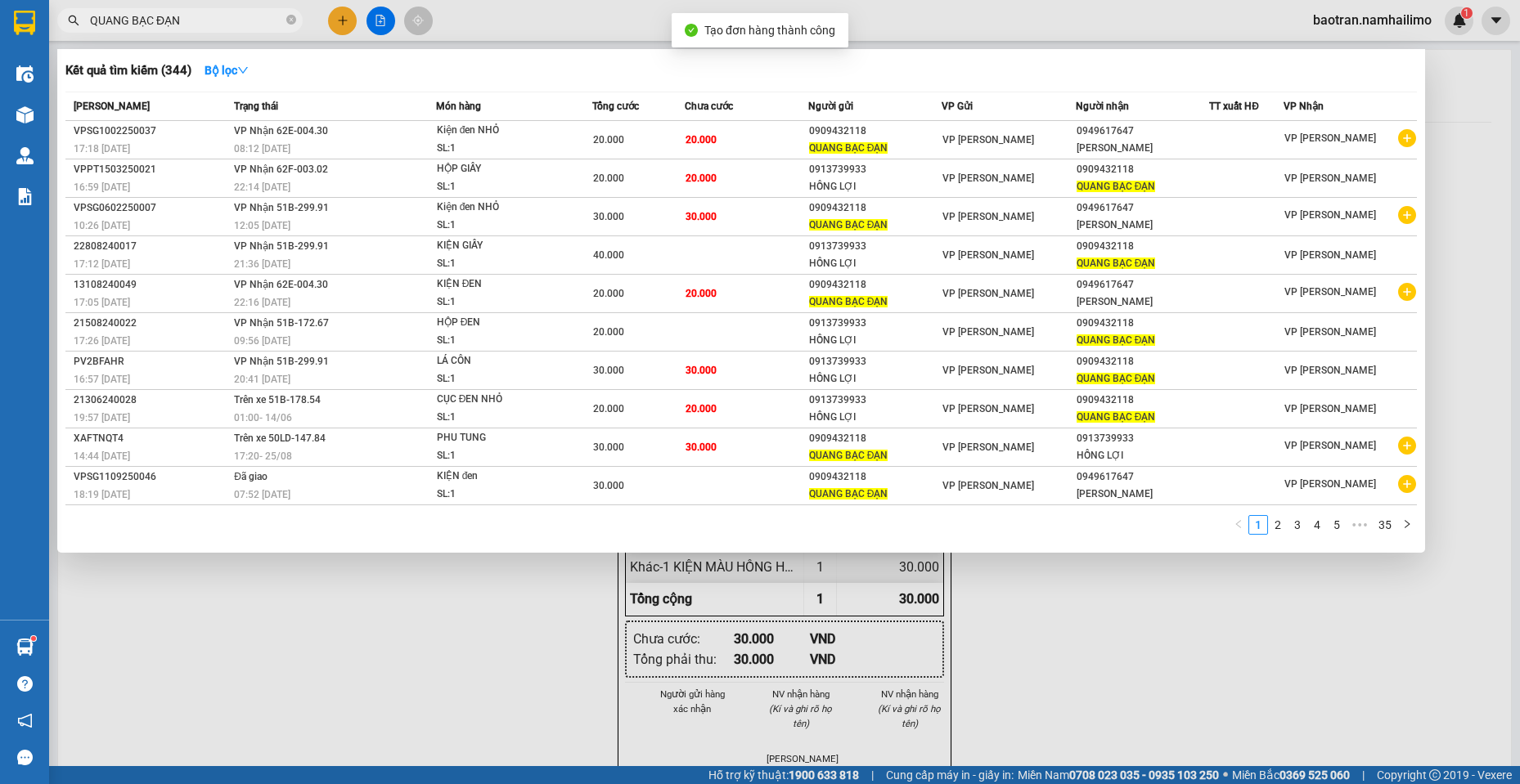
drag, startPoint x: 815, startPoint y: 633, endPoint x: 807, endPoint y: 602, distance: 32.0
click at [808, 611] on div at bounding box center [760, 392] width 1520 height 784
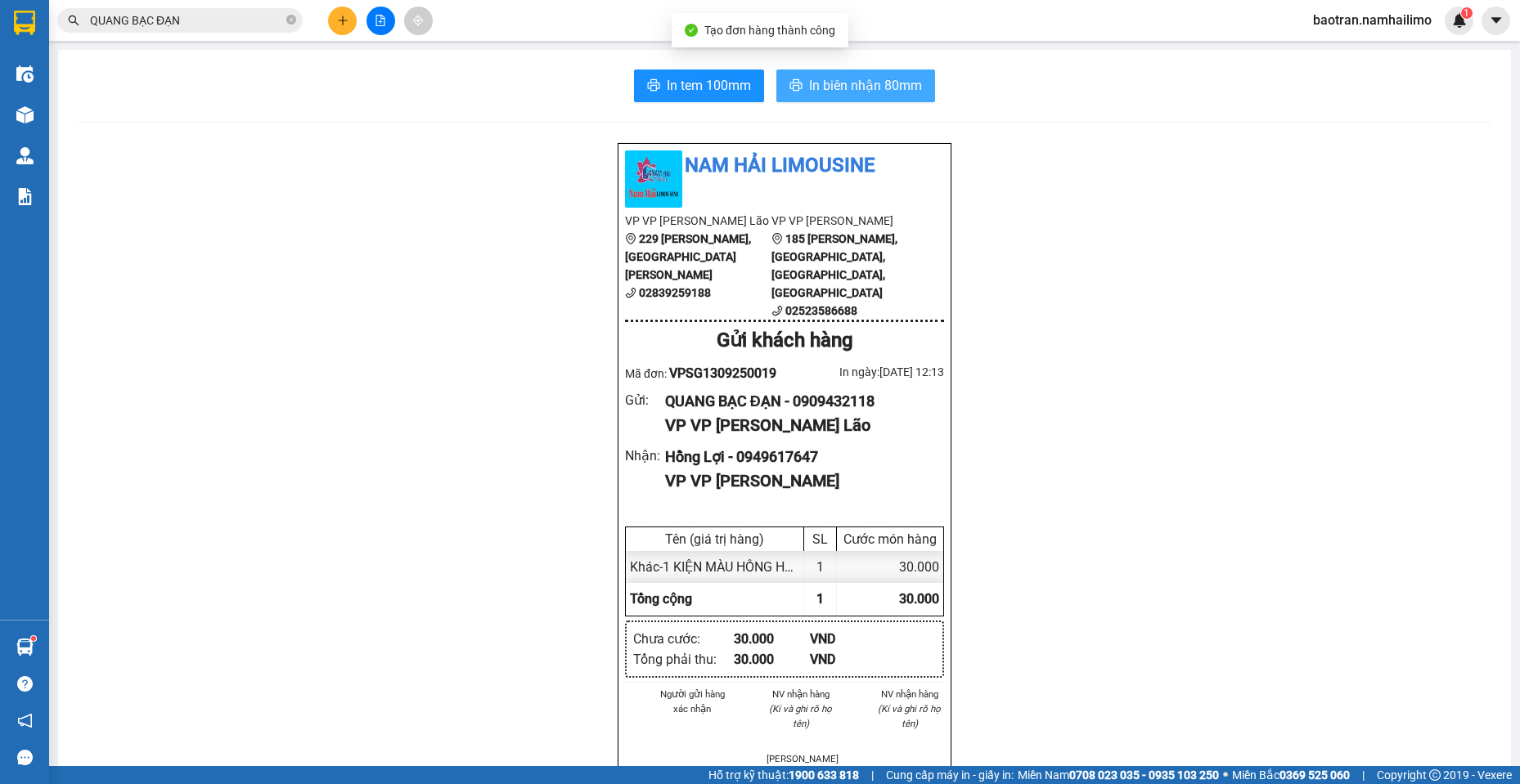
click at [879, 94] on span "In biên nhận 80mm" at bounding box center [865, 85] width 113 height 20
drag, startPoint x: 146, startPoint y: 332, endPoint x: 150, endPoint y: 33, distance: 299.0
click at [146, 321] on div "Nam Hải Limousine VP VP [PERSON_NAME] Lão 229 [PERSON_NAME], [GEOGRAPHIC_DATA][…" at bounding box center [784, 797] width 1414 height 1310
